Goal: Find contact information: Find contact information

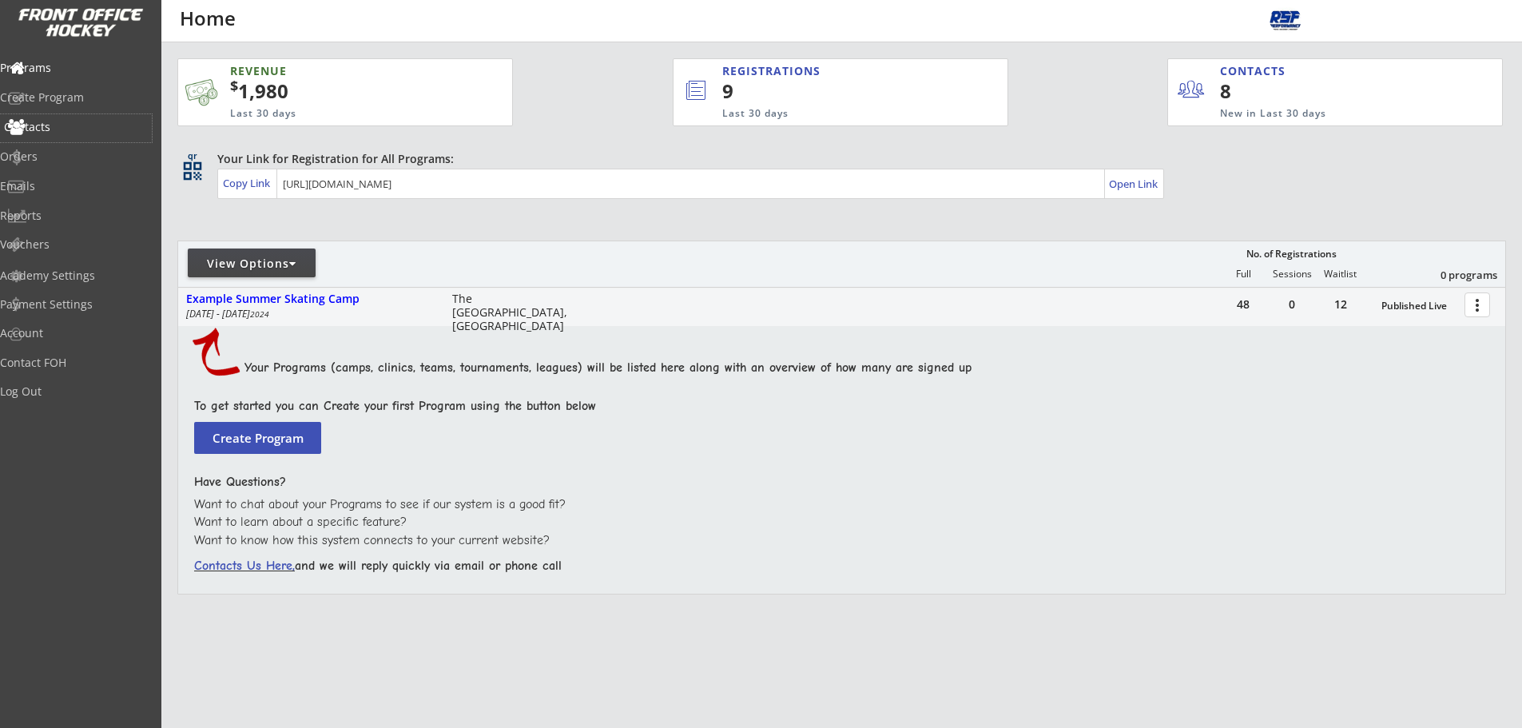
click at [61, 129] on div "Contacts" at bounding box center [76, 126] width 144 height 11
select select ""Players""
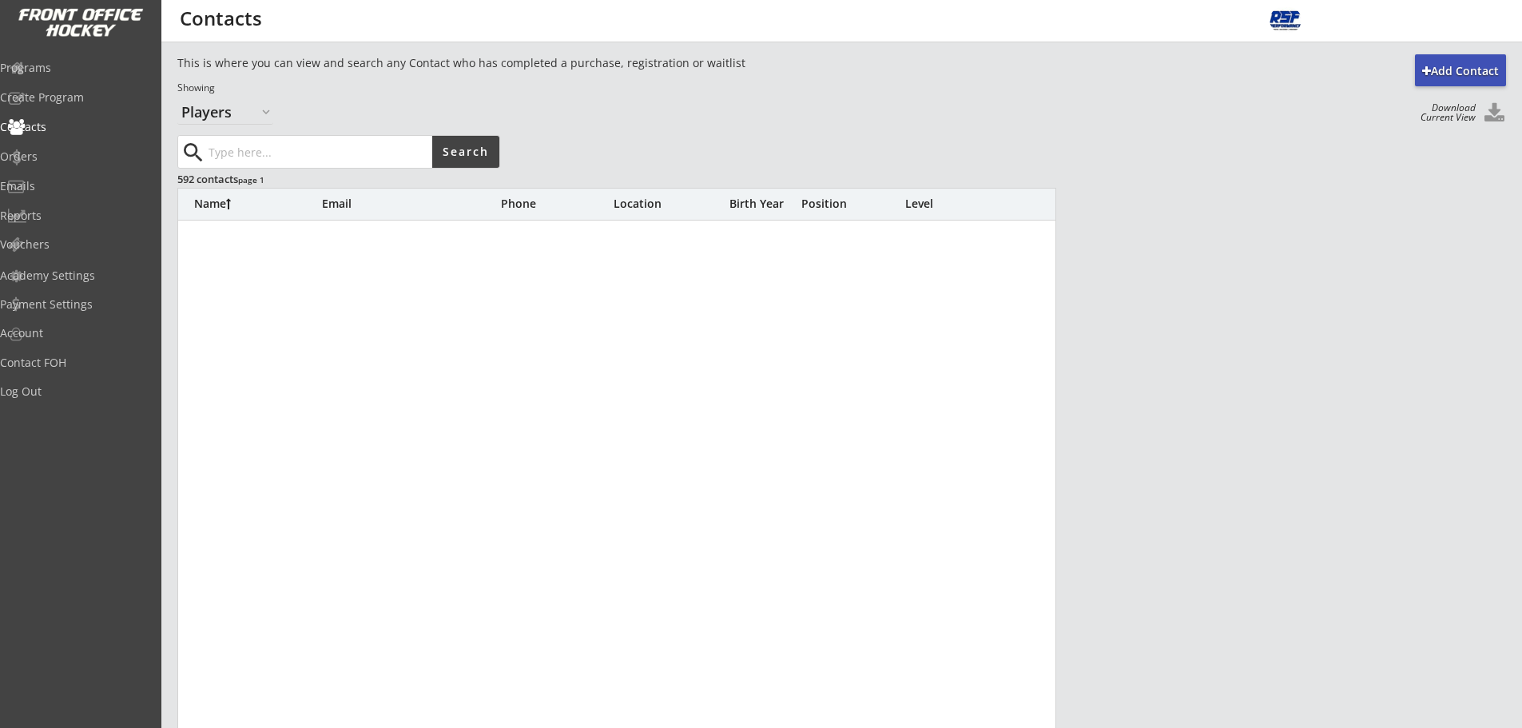
click at [307, 157] on input "input" at bounding box center [318, 152] width 227 height 32
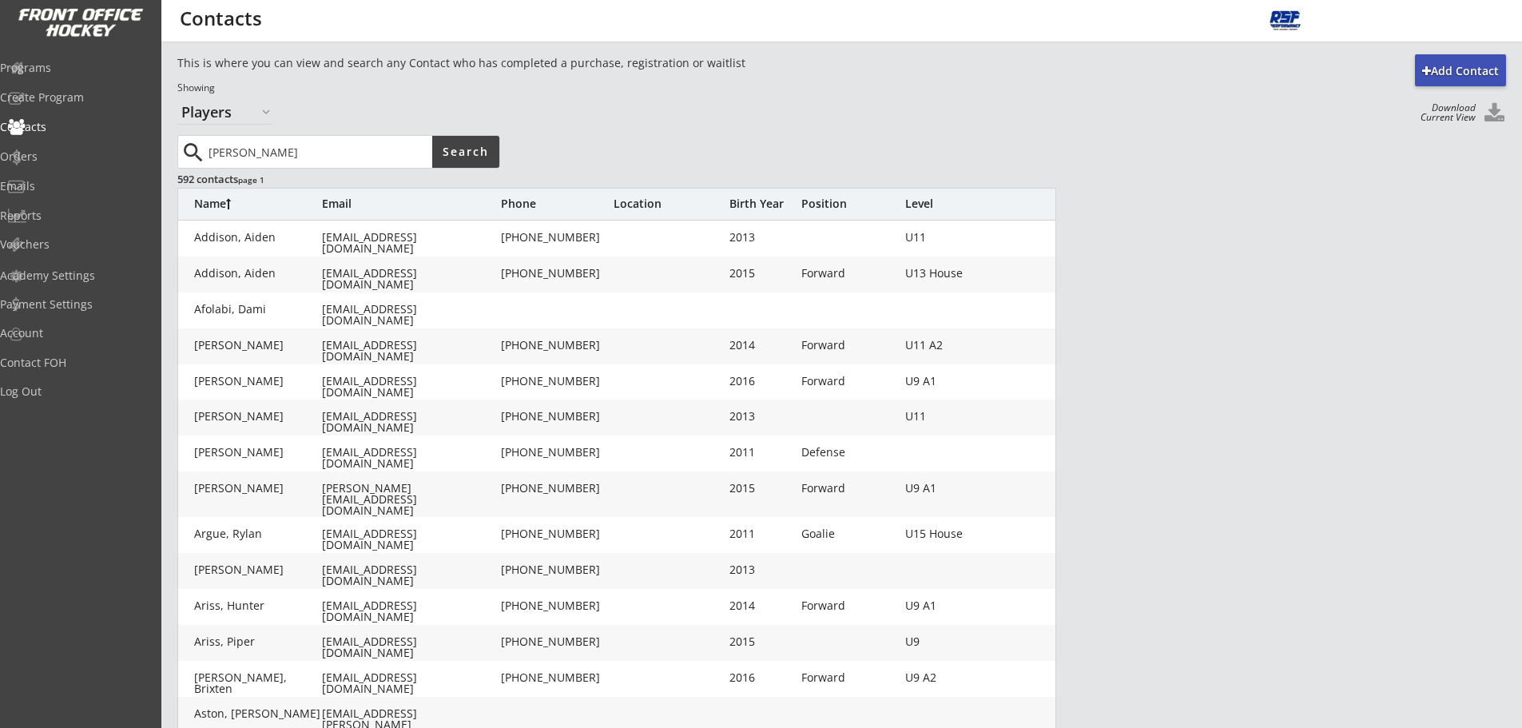
click at [423, 147] on input "input" at bounding box center [318, 152] width 227 height 32
click at [454, 153] on button "Search" at bounding box center [465, 152] width 67 height 32
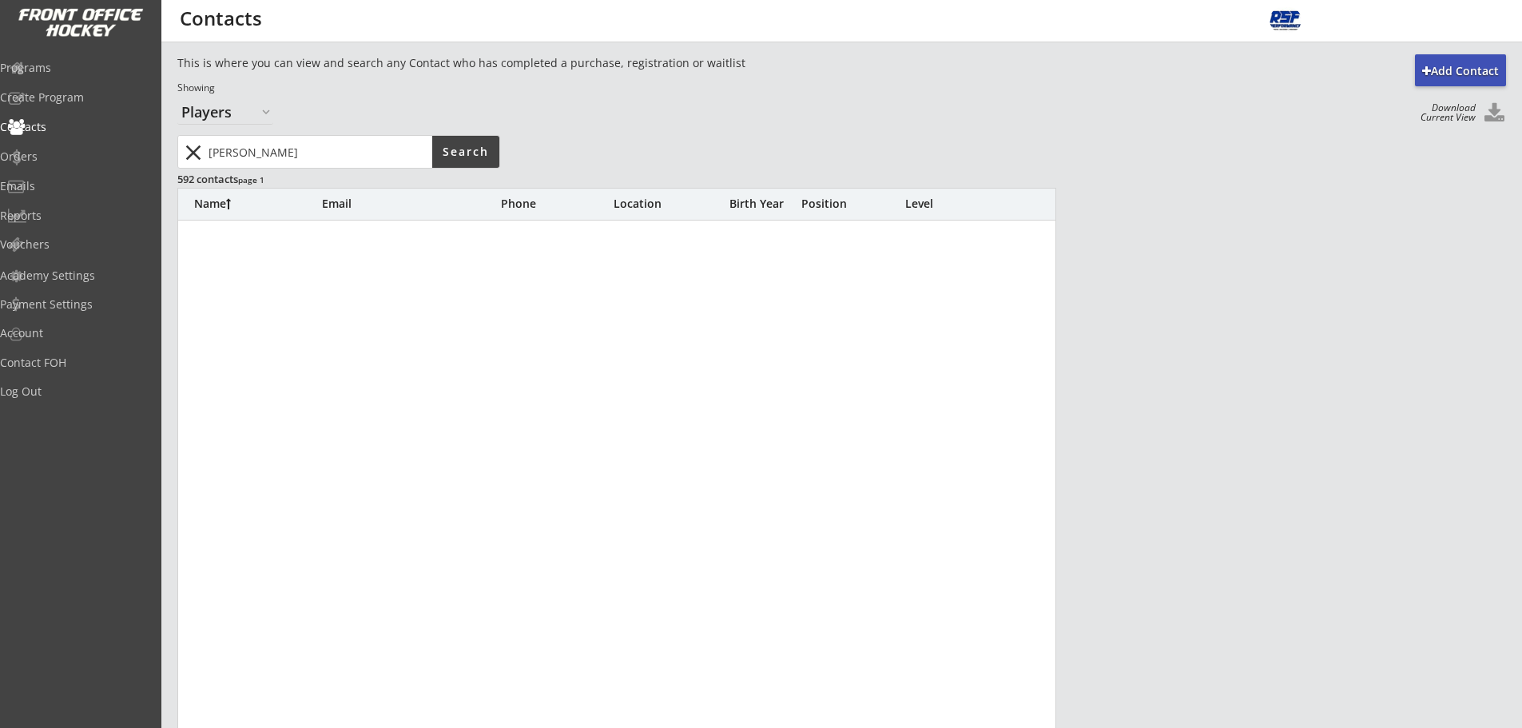
click at [317, 161] on input "input" at bounding box center [318, 152] width 227 height 32
type input "[PERSON_NAME]"
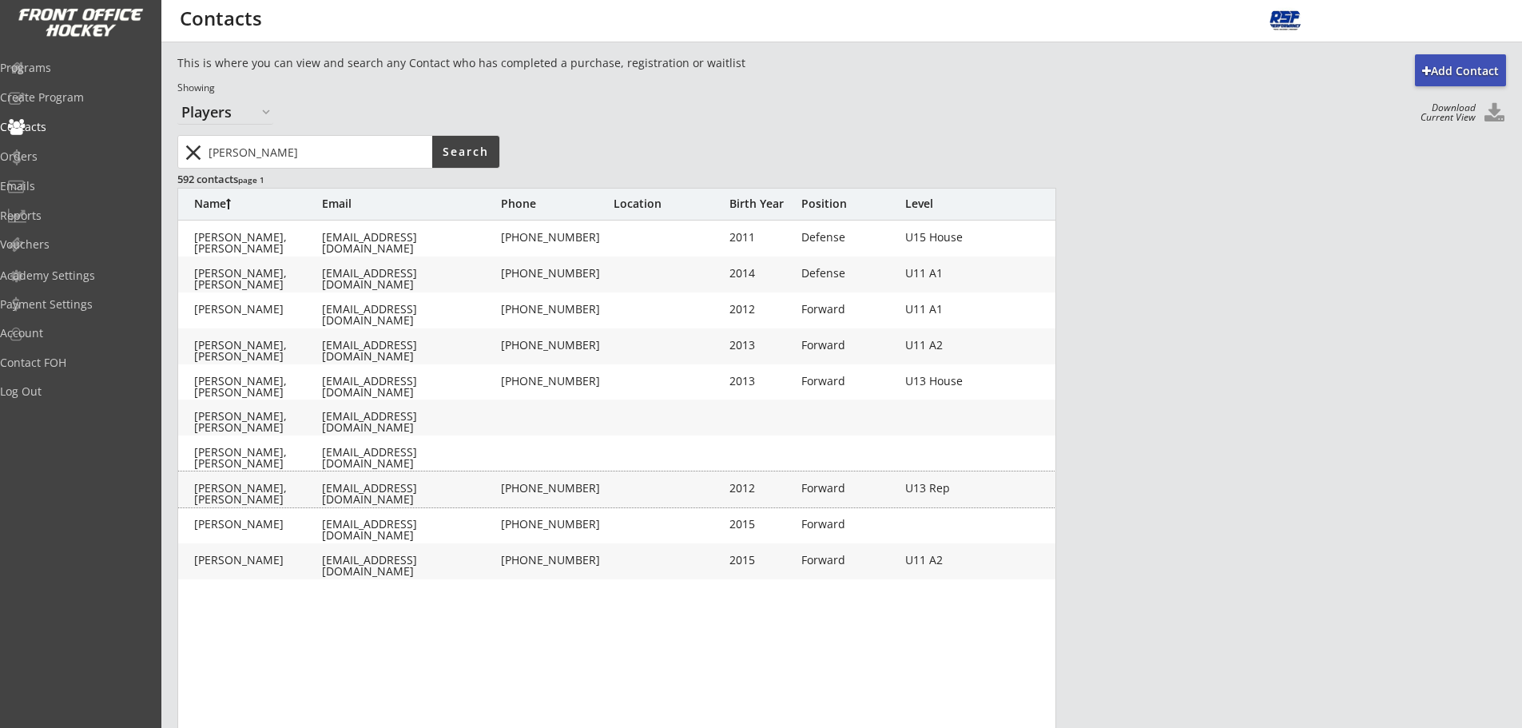
click at [383, 487] on div "[EMAIL_ADDRESS][DOMAIN_NAME]" at bounding box center [410, 493] width 176 height 22
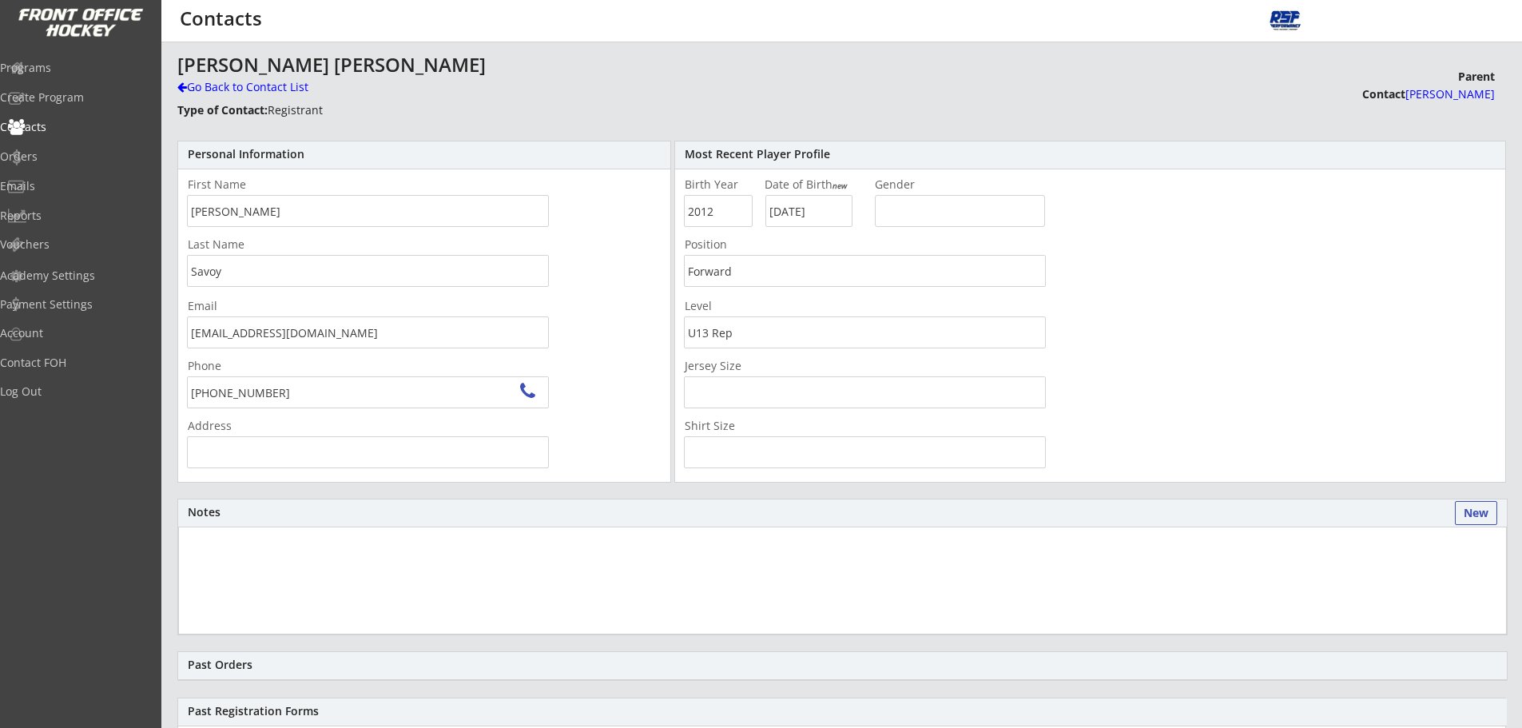
type input "[STREET_ADDRESS][PERSON_NAME]"
click at [1473, 92] on font "[PERSON_NAME]" at bounding box center [1449, 93] width 89 height 15
type input "[PERSON_NAME]"
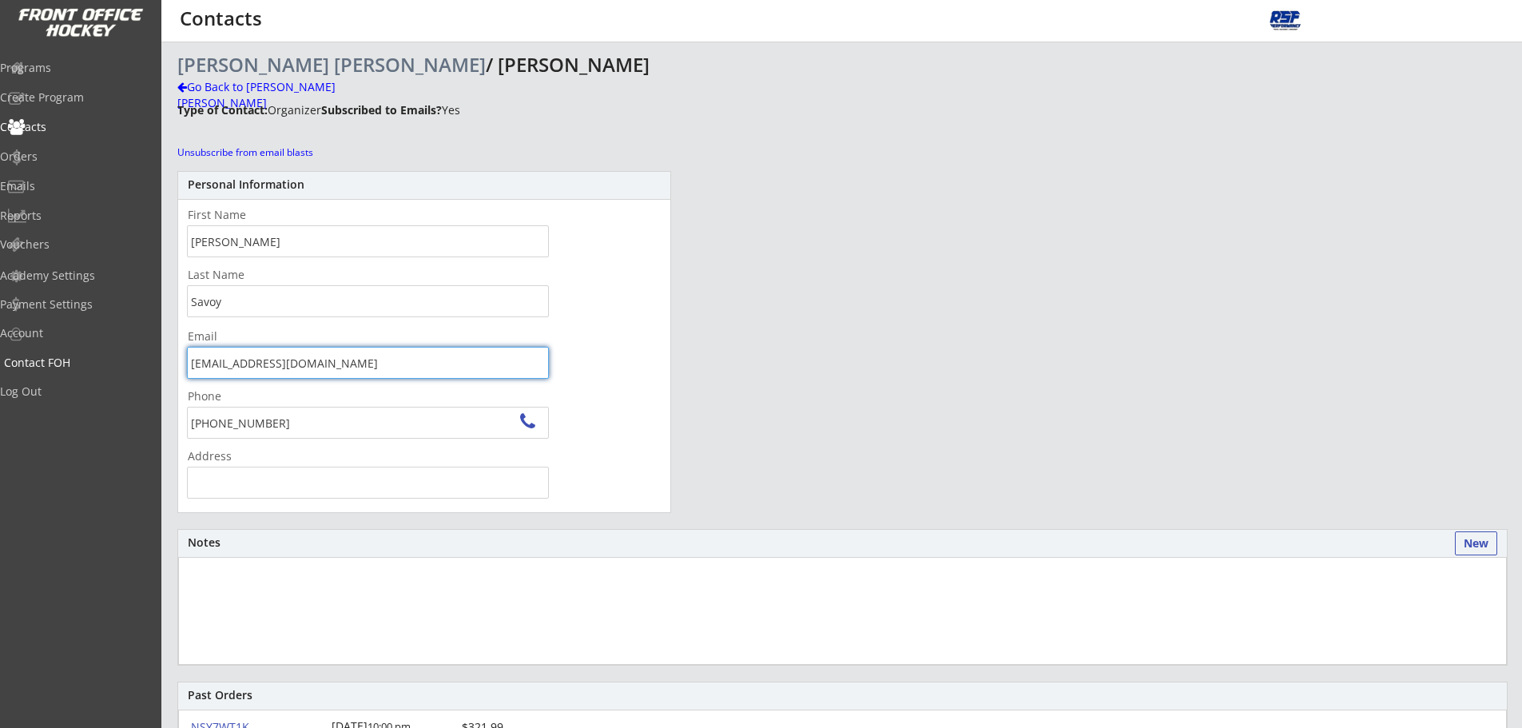
drag, startPoint x: 343, startPoint y: 363, endPoint x: 136, endPoint y: 375, distance: 208.0
click at [136, 375] on body "REVENUE $ 1,980 Last 30 days REGISTRATIONS 9 Last 30 days CONTACTS 8 New in Las…" at bounding box center [761, 364] width 1522 height 728
click at [76, 62] on div "Programs" at bounding box center [76, 67] width 144 height 11
